Goal: Task Accomplishment & Management: Manage account settings

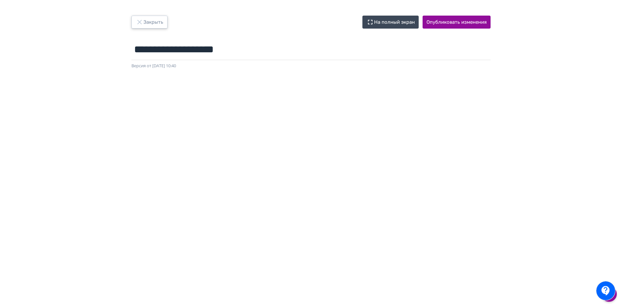
click at [157, 17] on button "Закрыть" at bounding box center [149, 22] width 36 height 13
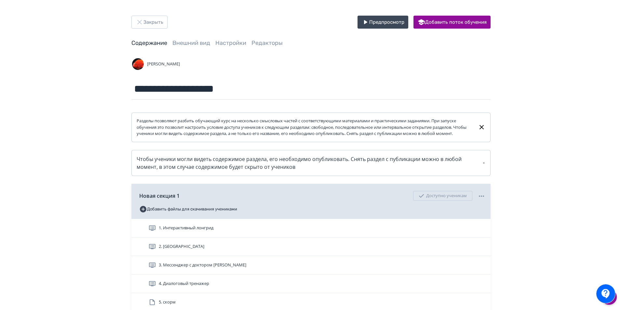
scroll to position [97, 0]
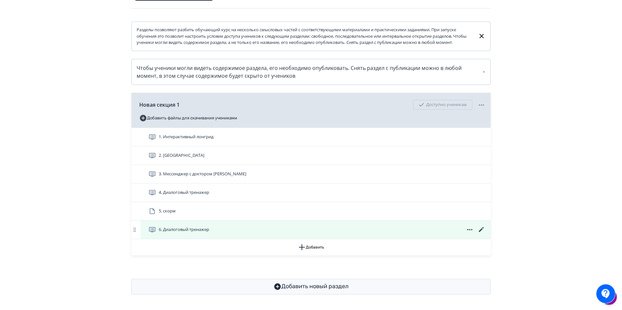
click at [482, 228] on icon at bounding box center [481, 229] width 5 height 5
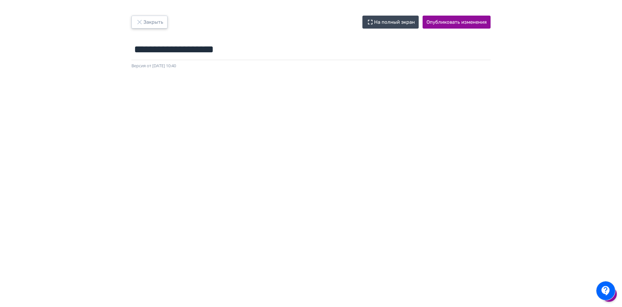
click at [150, 23] on button "Закрыть" at bounding box center [149, 22] width 36 height 13
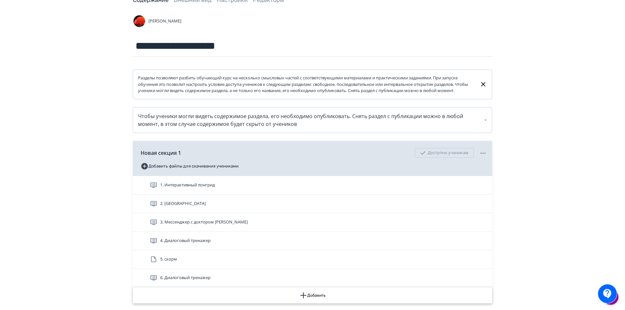
scroll to position [97, 0]
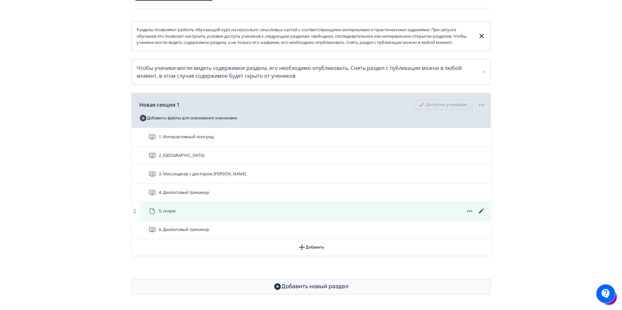
click at [468, 212] on icon at bounding box center [470, 211] width 8 height 8
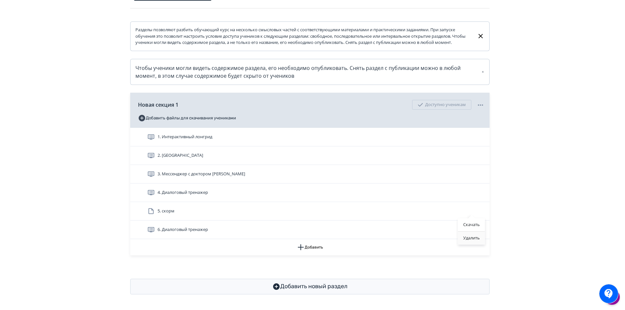
click at [470, 238] on div "Удалить" at bounding box center [471, 238] width 27 height 13
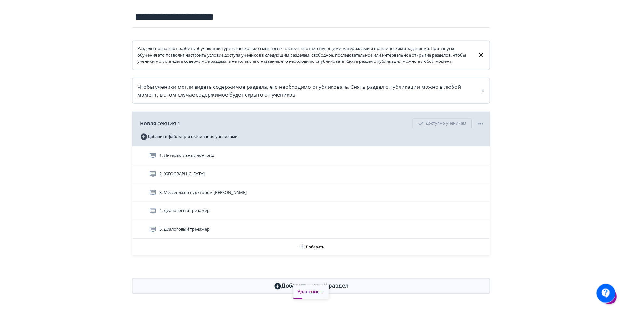
scroll to position [79, 0]
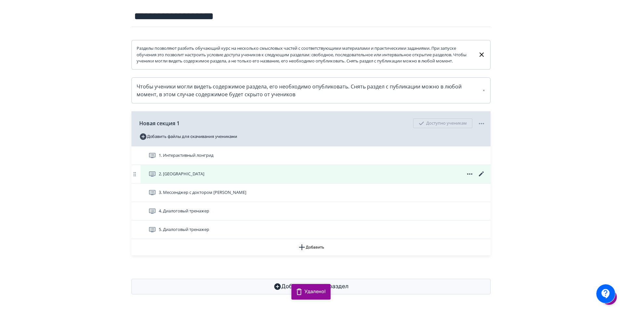
click at [481, 174] on icon at bounding box center [481, 173] width 5 height 5
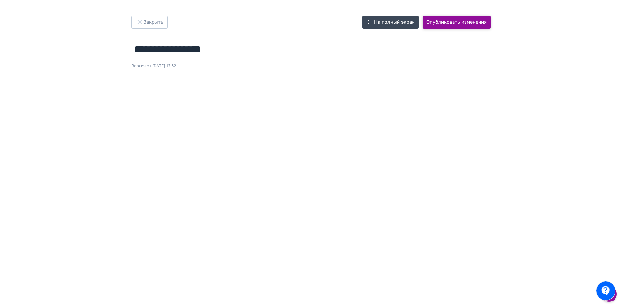
click at [457, 22] on button "Опубликовать изменения" at bounding box center [457, 22] width 68 height 13
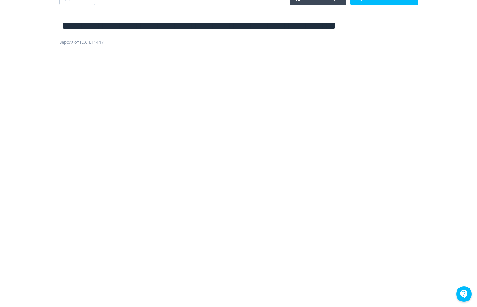
scroll to position [68, 0]
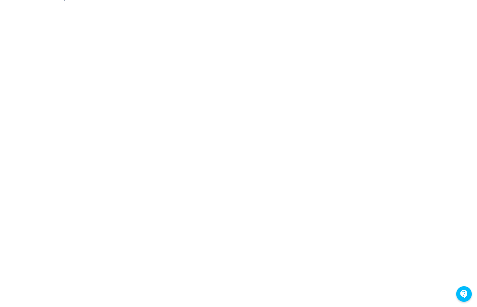
click at [472, 88] on div at bounding box center [238, 148] width 477 height 293
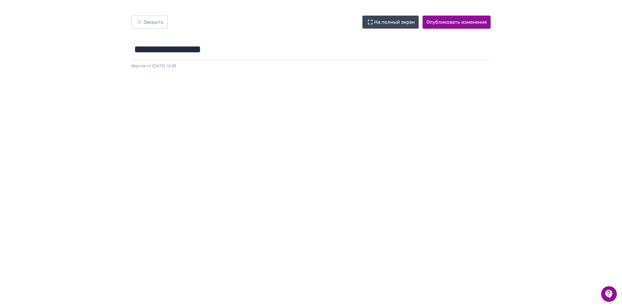
click at [447, 23] on button "Опубликовать изменения" at bounding box center [457, 22] width 68 height 13
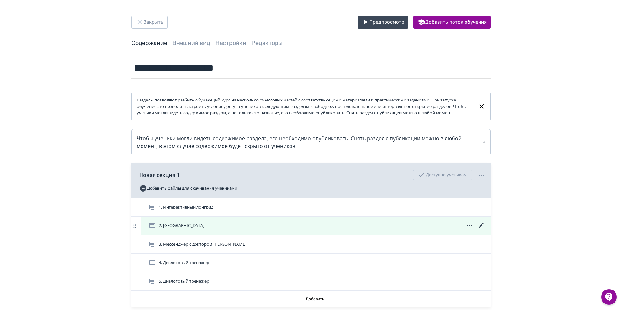
click at [482, 228] on icon at bounding box center [481, 225] width 5 height 5
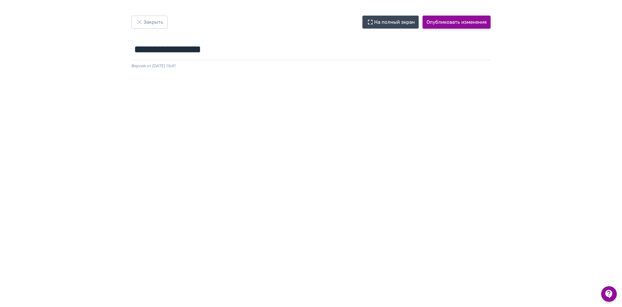
click at [468, 25] on button "Опубликовать изменения" at bounding box center [457, 22] width 68 height 13
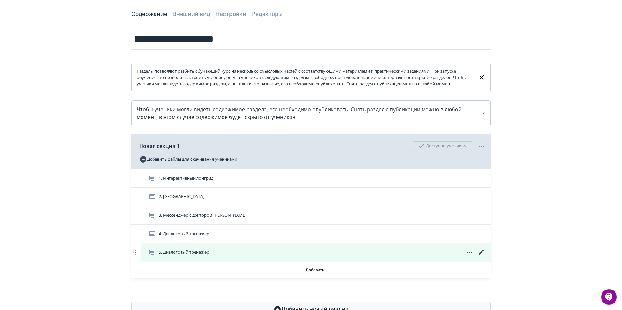
scroll to position [58, 0]
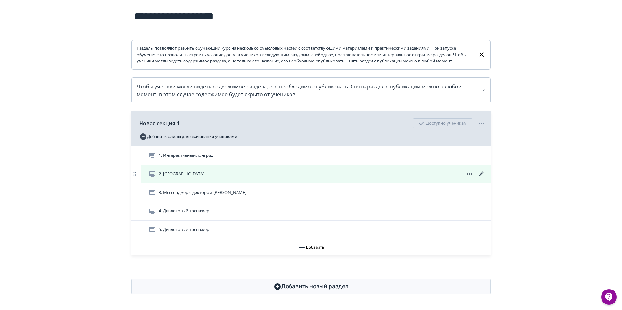
click at [483, 173] on icon at bounding box center [482, 174] width 8 height 8
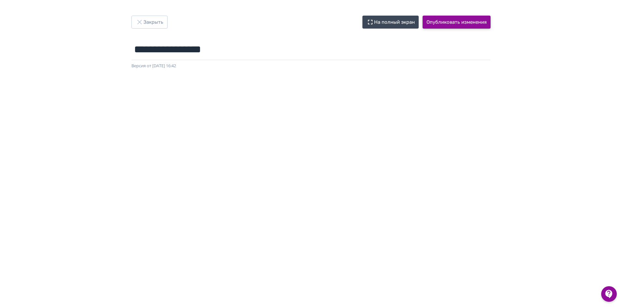
click at [453, 19] on button "Опубликовать изменения" at bounding box center [457, 22] width 68 height 13
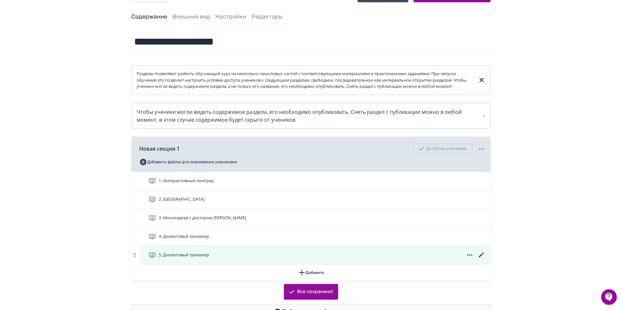
scroll to position [58, 0]
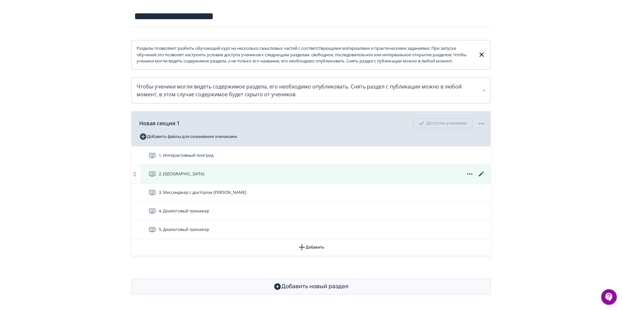
click at [479, 172] on icon at bounding box center [482, 174] width 8 height 8
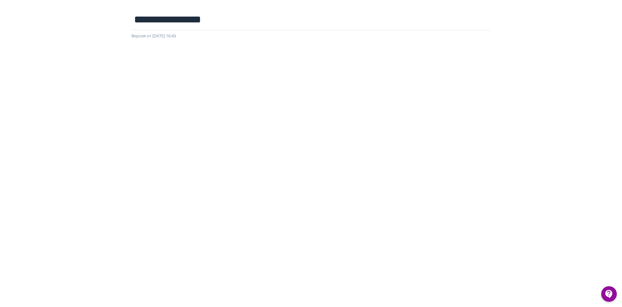
scroll to position [3, 0]
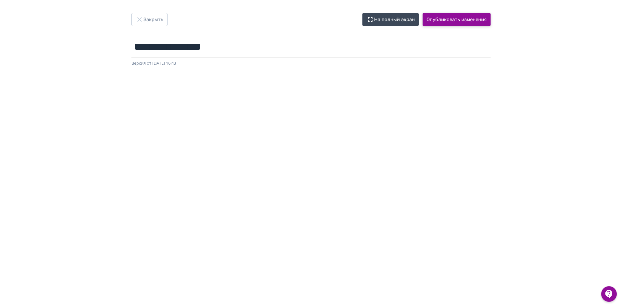
click at [474, 17] on button "Опубликовать изменения" at bounding box center [457, 19] width 68 height 13
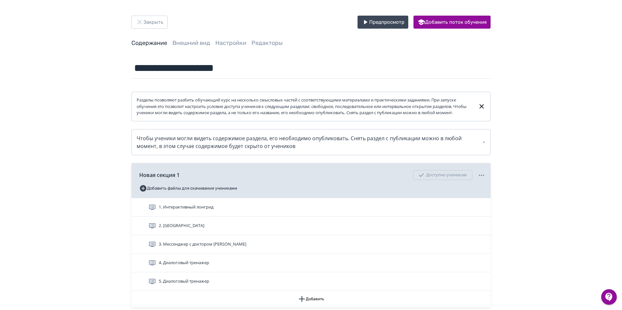
click at [484, 228] on div "2. [GEOGRAPHIC_DATA]" at bounding box center [316, 226] width 350 height 18
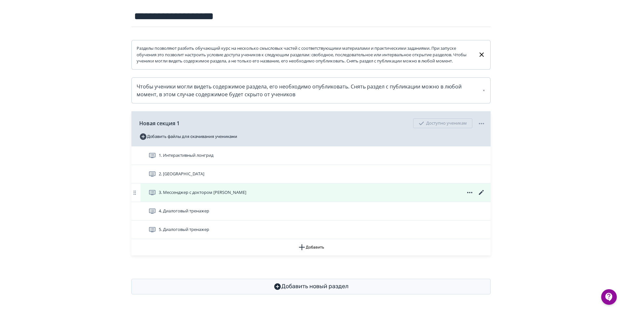
scroll to position [58, 0]
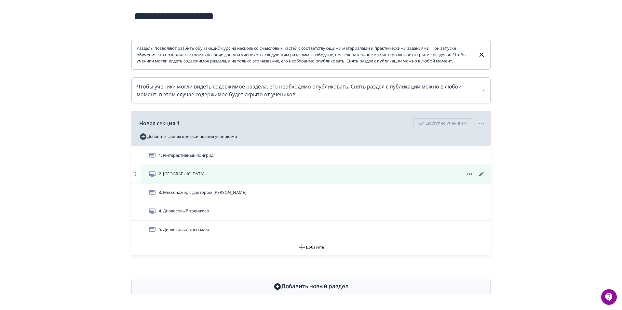
click at [481, 174] on icon at bounding box center [482, 174] width 8 height 8
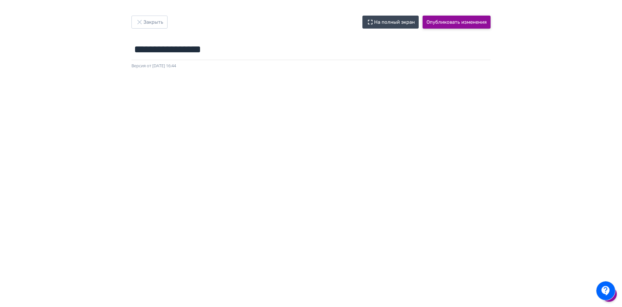
click at [450, 24] on button "Опубликовать изменения" at bounding box center [457, 22] width 68 height 13
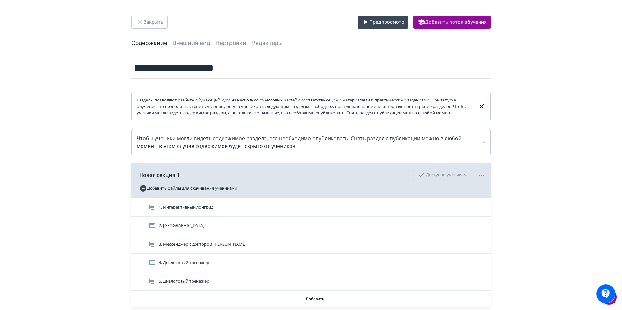
click at [552, 98] on div "**********" at bounding box center [311, 181] width 622 height 362
